Goal: Task Accomplishment & Management: Manage account settings

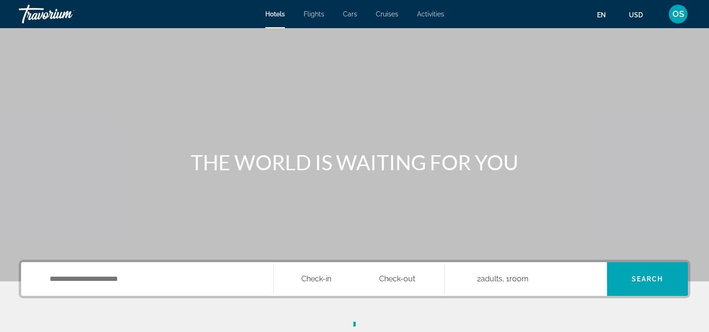
click at [677, 22] on div "OS" at bounding box center [678, 14] width 19 height 19
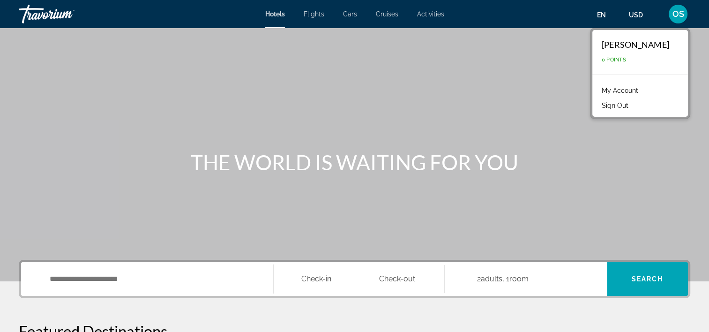
click at [628, 94] on link "My Account" at bounding box center [620, 90] width 46 height 12
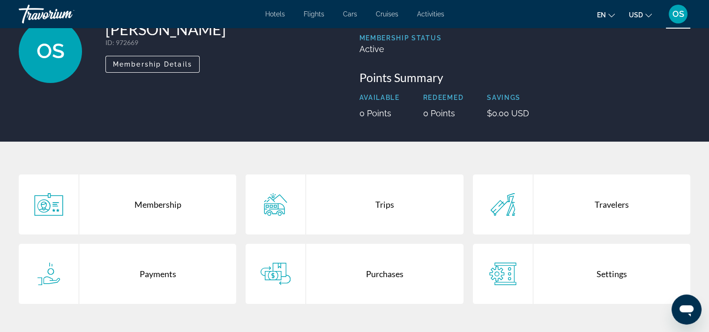
scroll to position [47, 0]
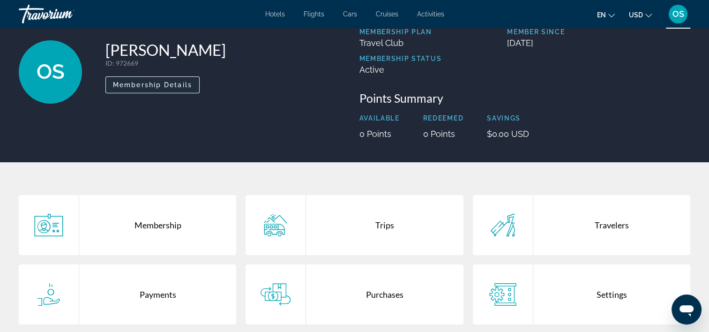
drag, startPoint x: 174, startPoint y: 86, endPoint x: 181, endPoint y: 89, distance: 7.0
click at [174, 86] on span "Membership Details" at bounding box center [152, 84] width 79 height 7
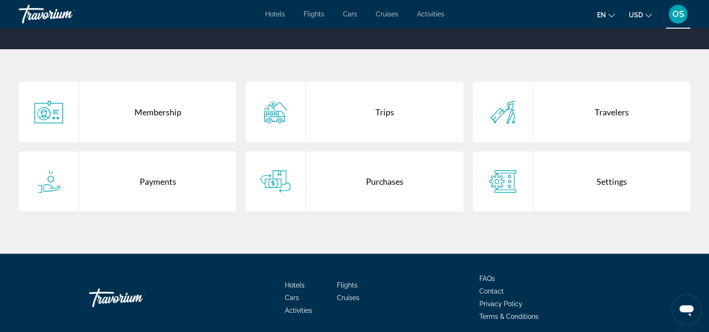
scroll to position [187, 0]
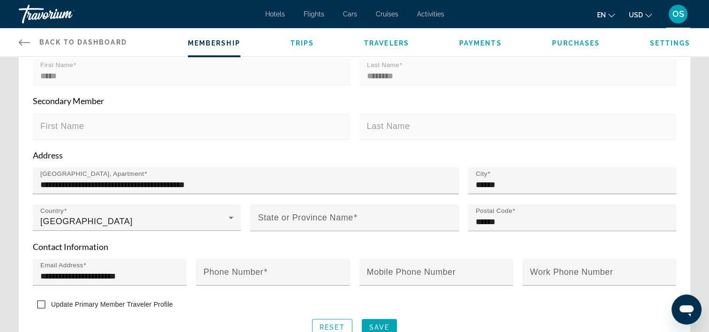
scroll to position [289, 0]
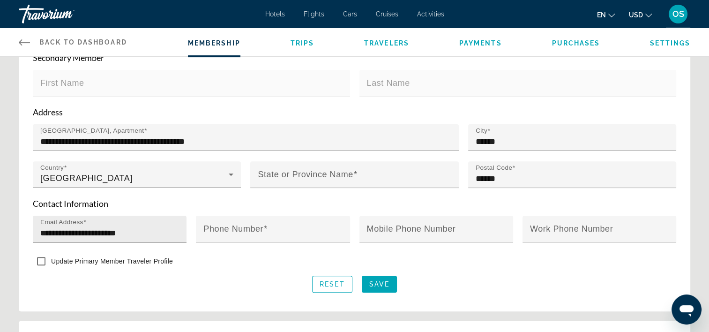
click at [109, 229] on input "**********" at bounding box center [112, 232] width 144 height 11
